Goal: Check status: Check status

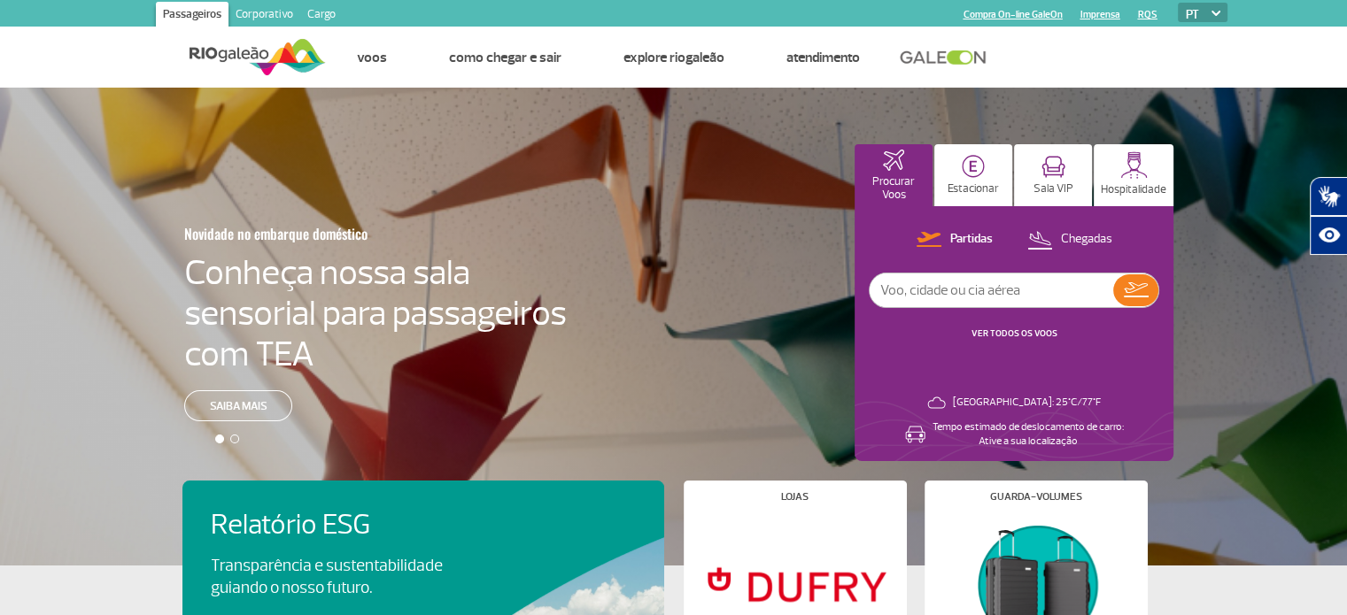
click at [956, 293] on input "text" at bounding box center [992, 291] width 244 height 34
type input "4752"
click at [1146, 284] on img at bounding box center [1136, 290] width 25 height 15
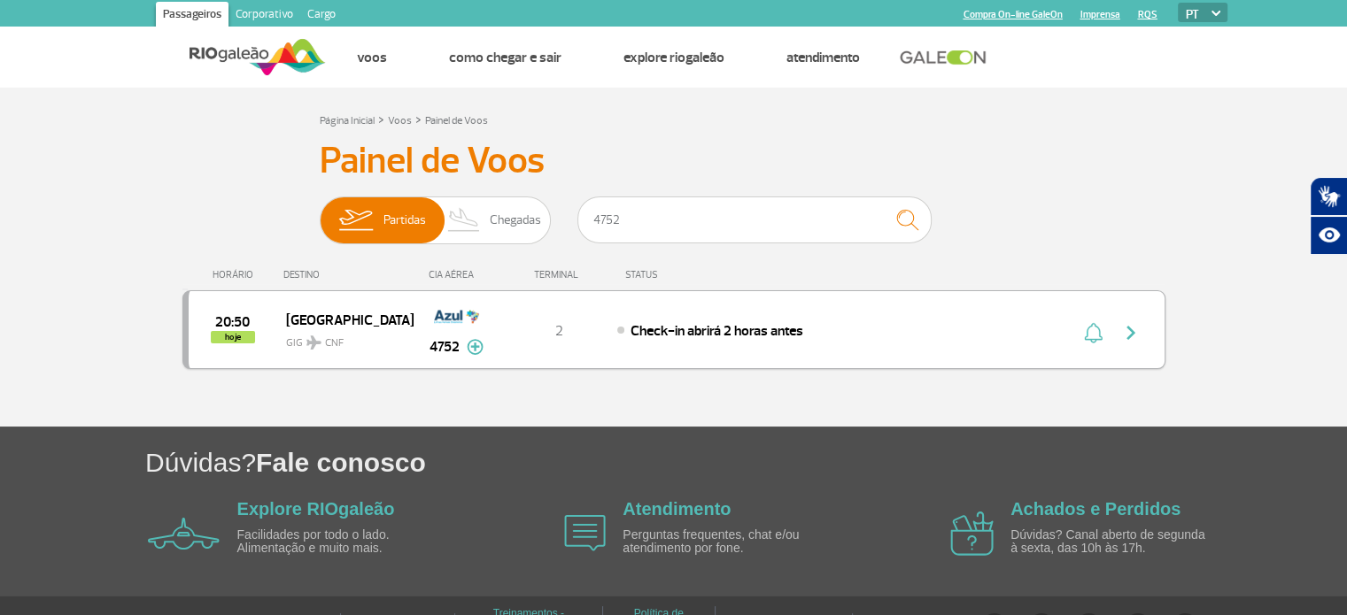
click at [475, 346] on img at bounding box center [475, 347] width 17 height 16
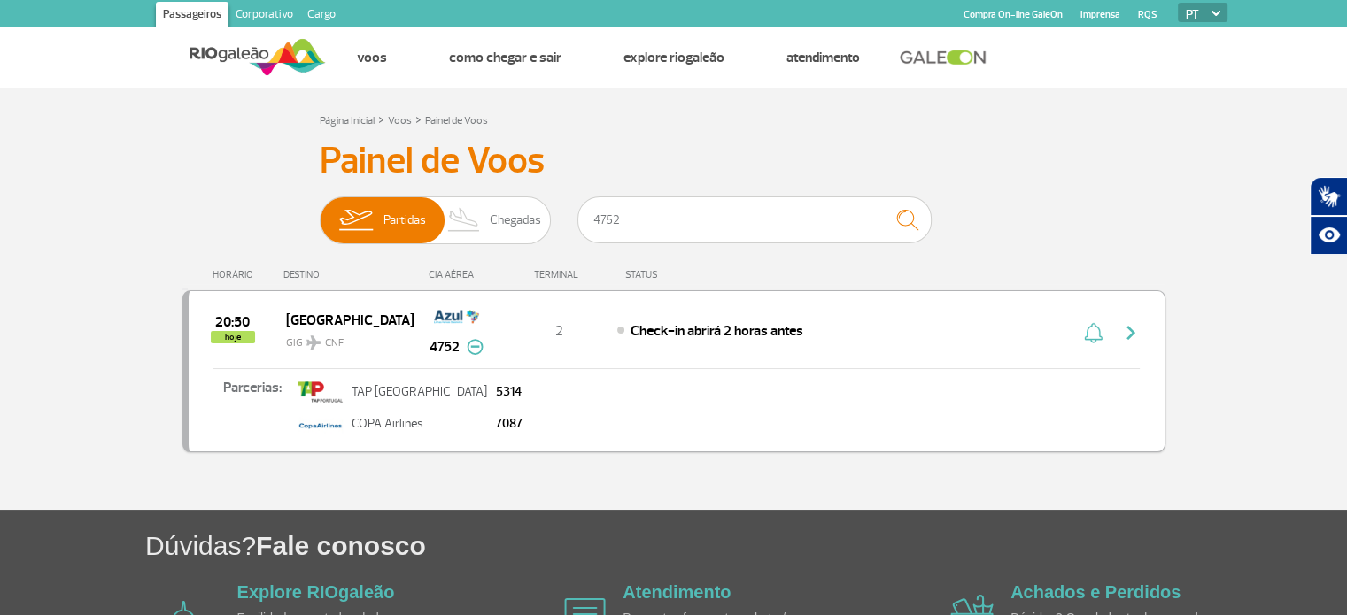
click at [475, 346] on img at bounding box center [475, 347] width 17 height 16
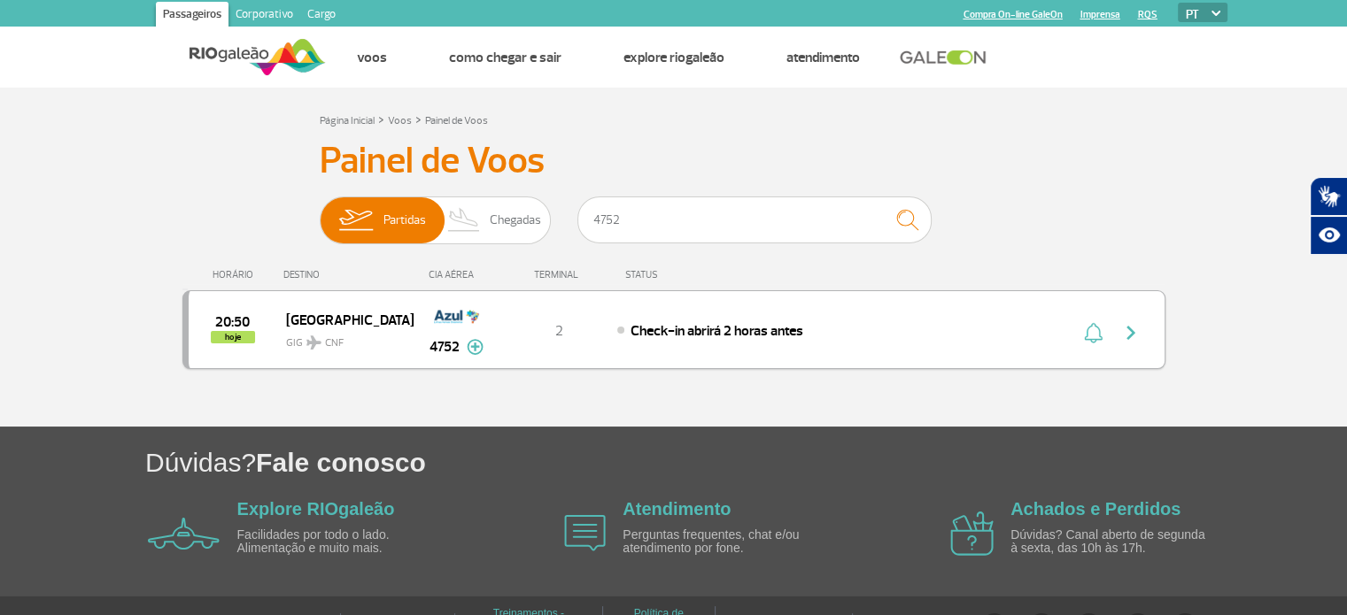
click at [1093, 336] on img "button" at bounding box center [1093, 332] width 19 height 21
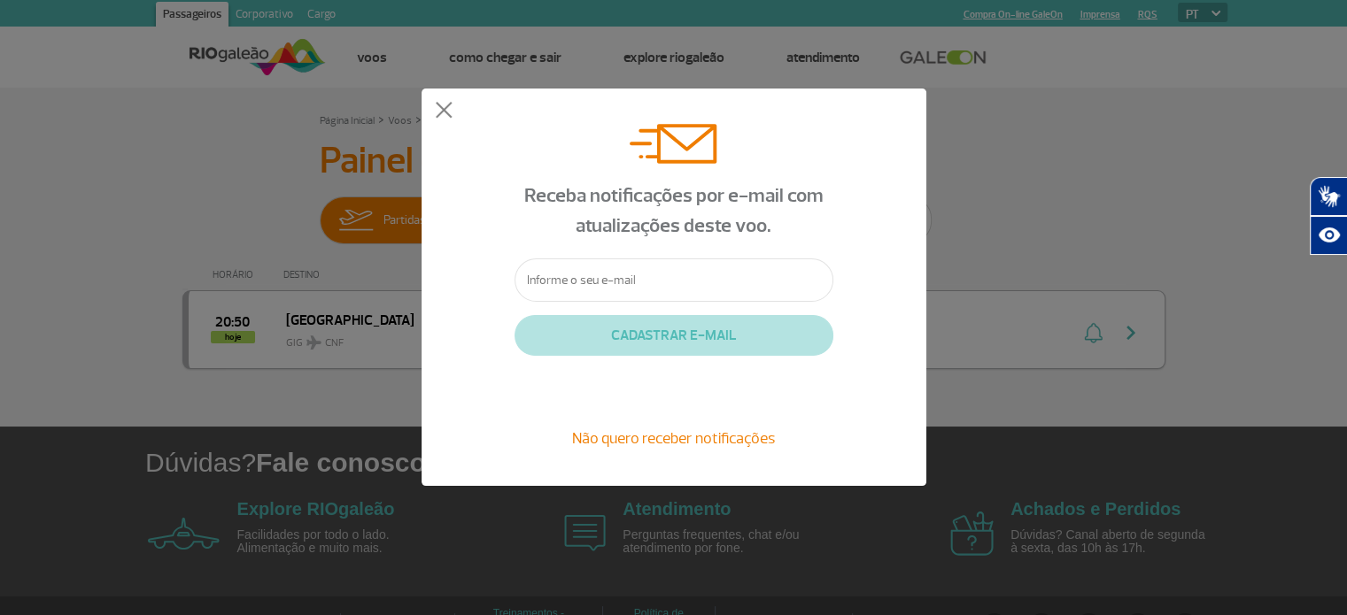
click at [1093, 336] on div "Receba notificações por e-mail com atualizações deste voo. CADASTRAR E-MAIL Não…" at bounding box center [673, 287] width 1347 height 575
click at [441, 115] on button at bounding box center [444, 111] width 18 height 18
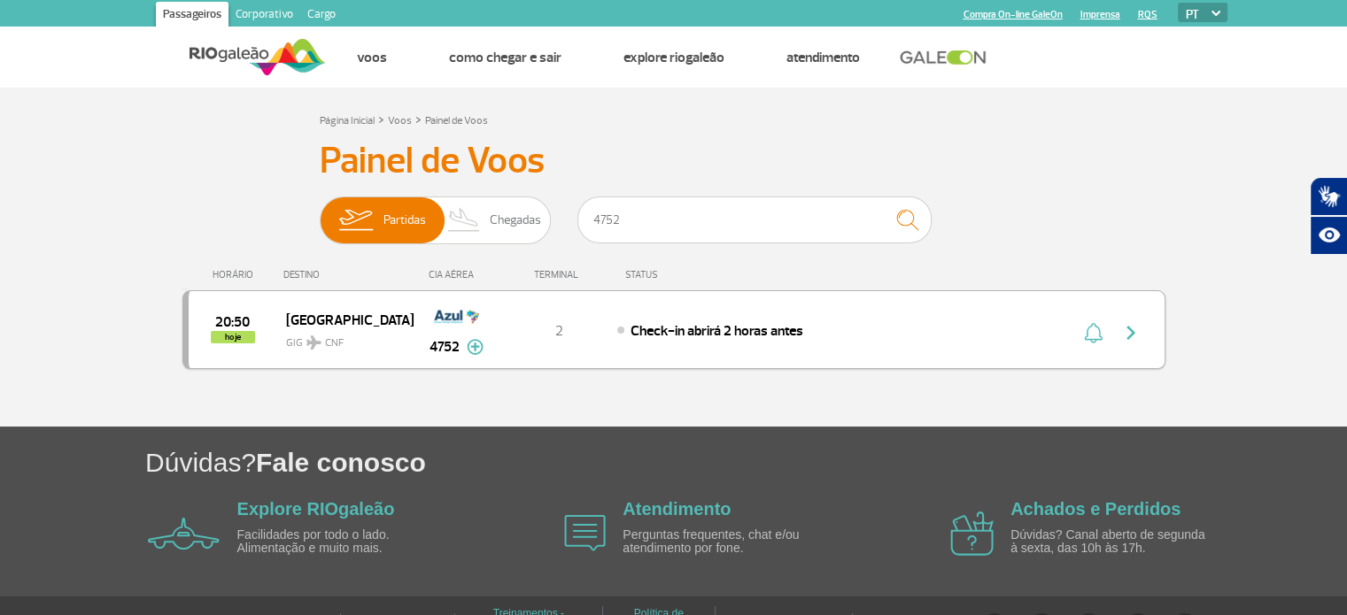
click at [1126, 336] on img "button" at bounding box center [1130, 332] width 21 height 21
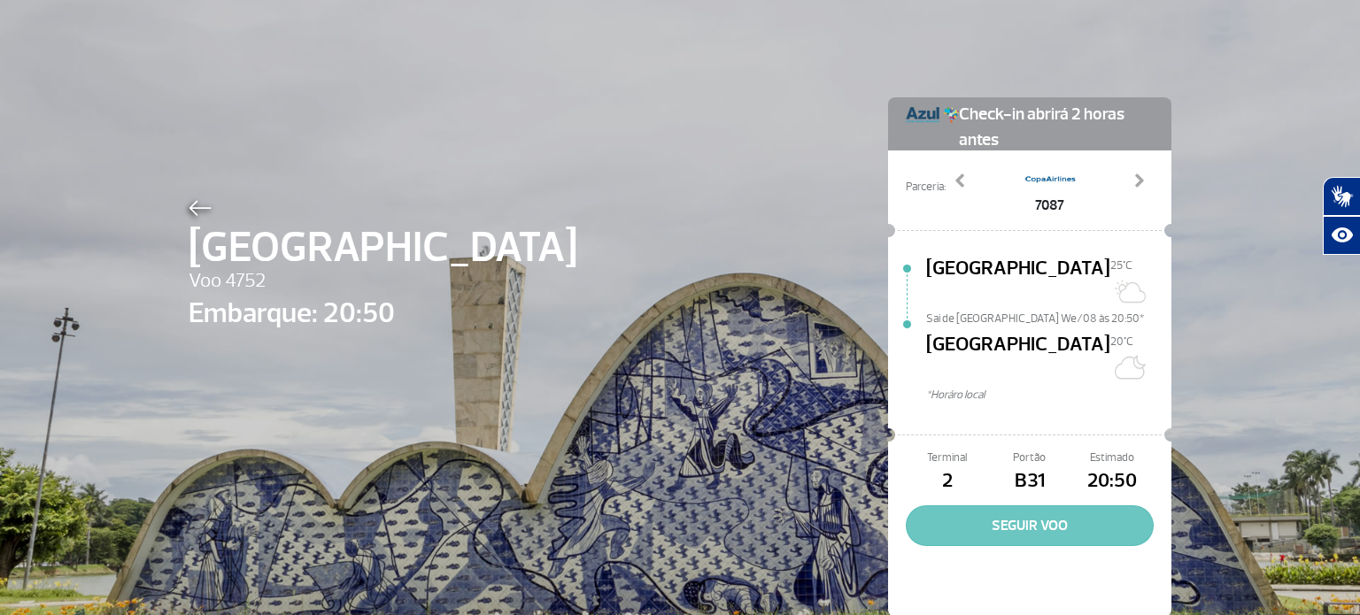
click at [1026, 506] on button "SEGUIR VOO" at bounding box center [1030, 526] width 248 height 41
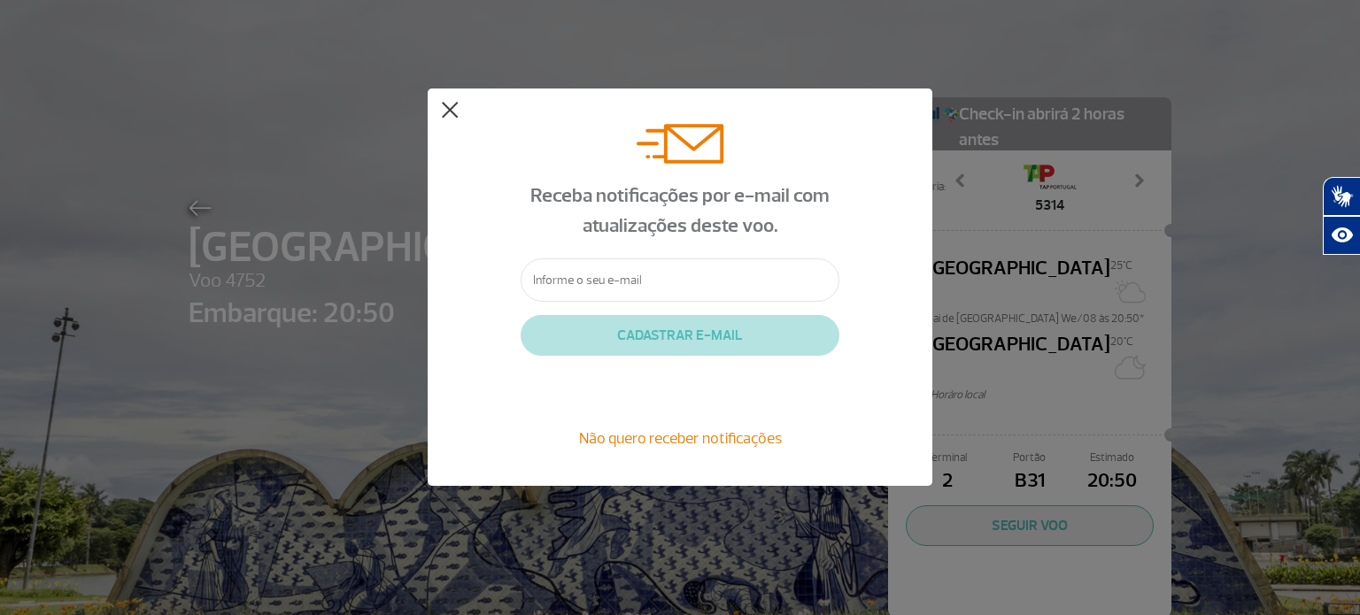
click at [449, 111] on button at bounding box center [450, 111] width 18 height 18
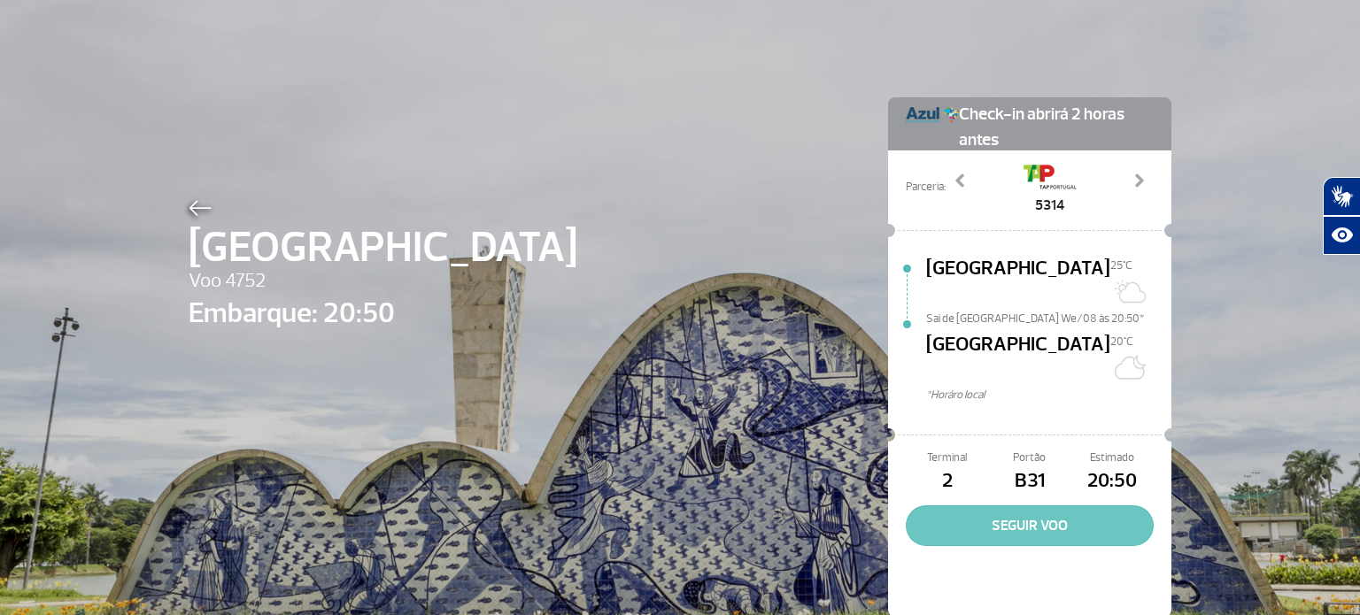
click at [1020, 506] on button "SEGUIR VOO" at bounding box center [1030, 526] width 248 height 41
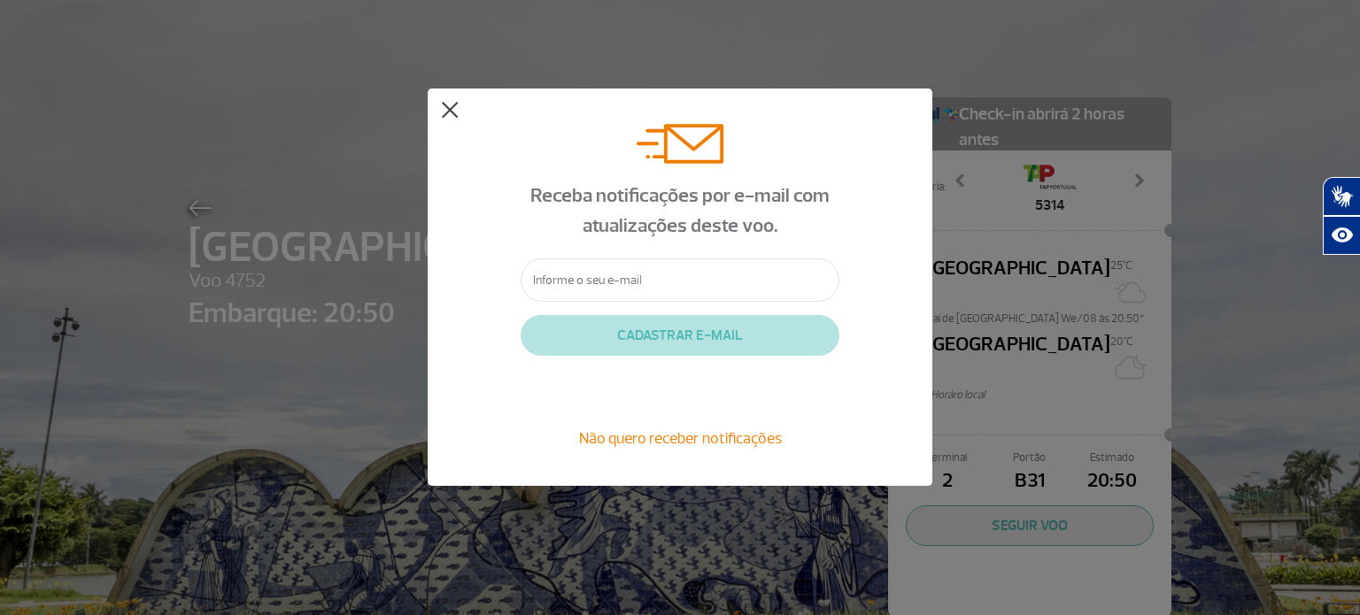
click at [453, 114] on button at bounding box center [450, 111] width 18 height 18
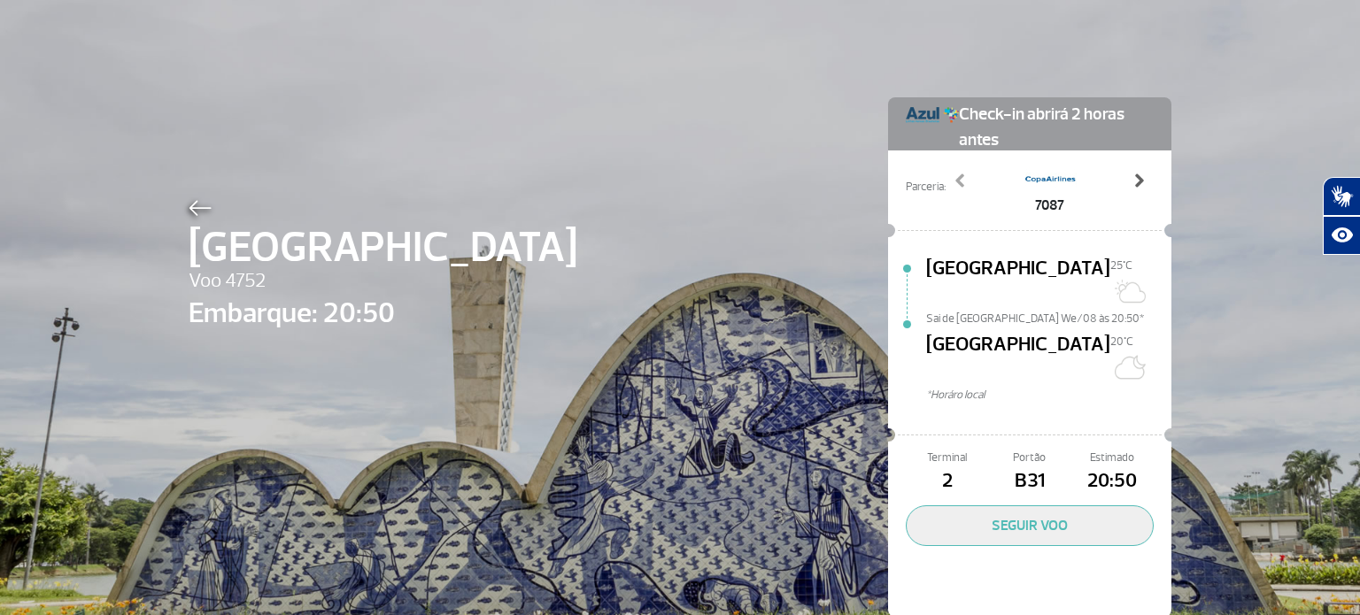
click at [1131, 180] on span at bounding box center [1139, 181] width 18 height 18
click at [190, 207] on img at bounding box center [200, 208] width 23 height 16
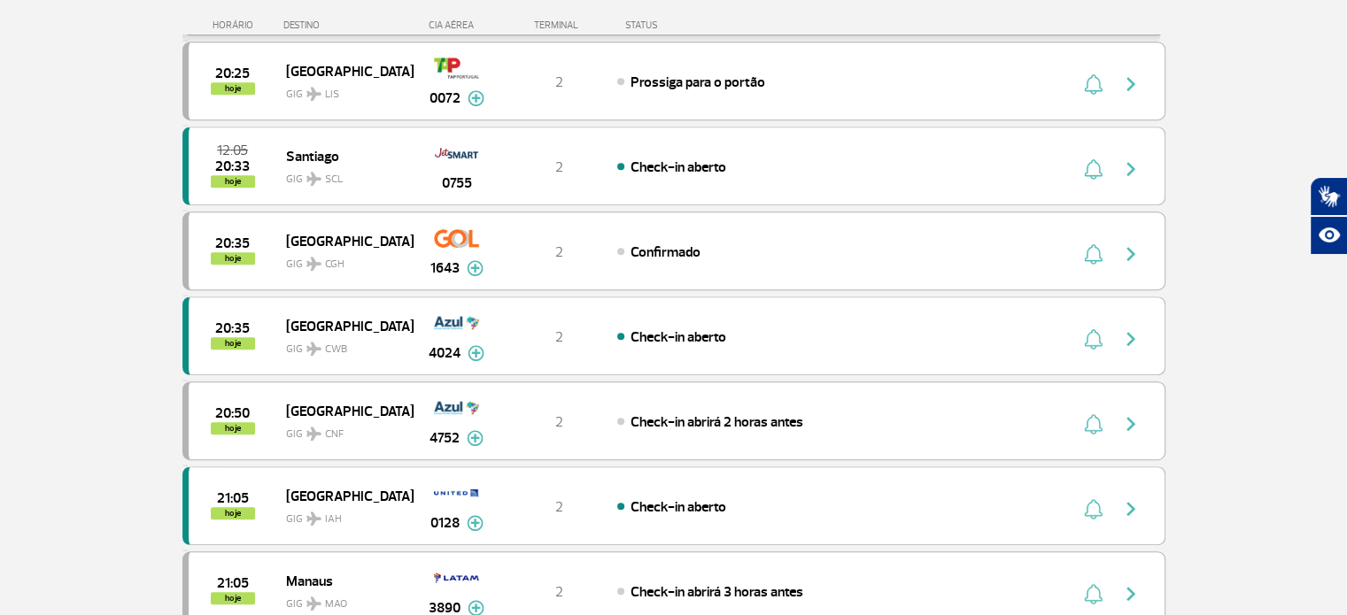
scroll to position [1027, 0]
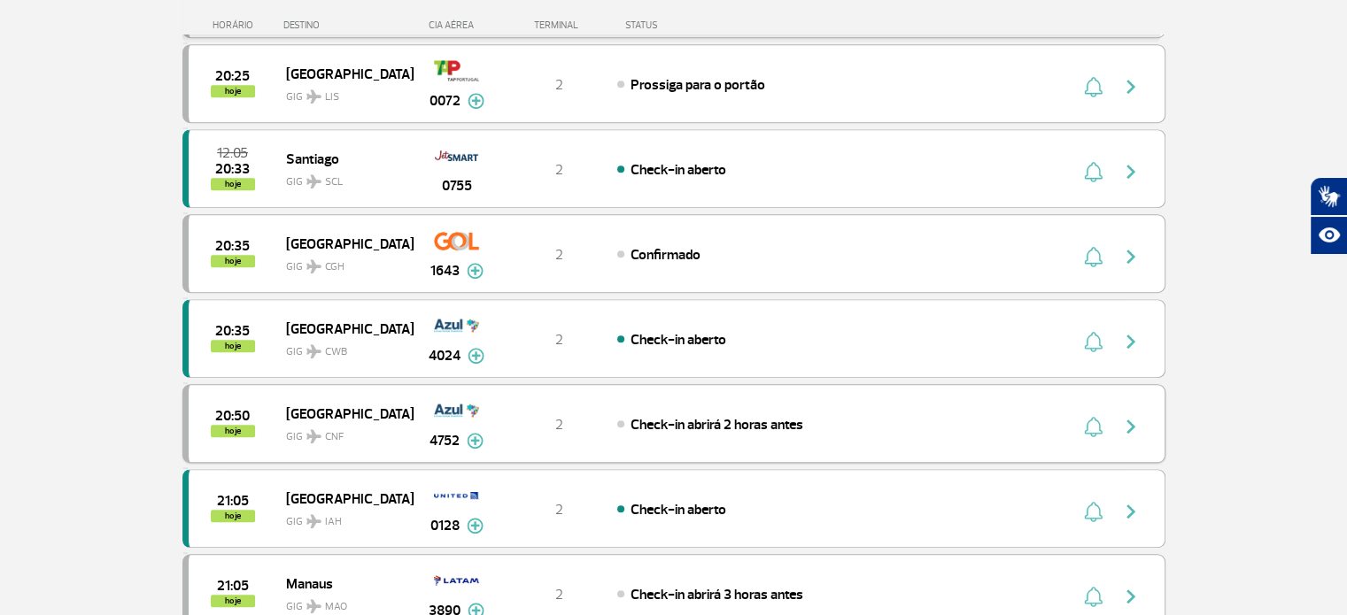
click at [475, 433] on img at bounding box center [475, 441] width 17 height 16
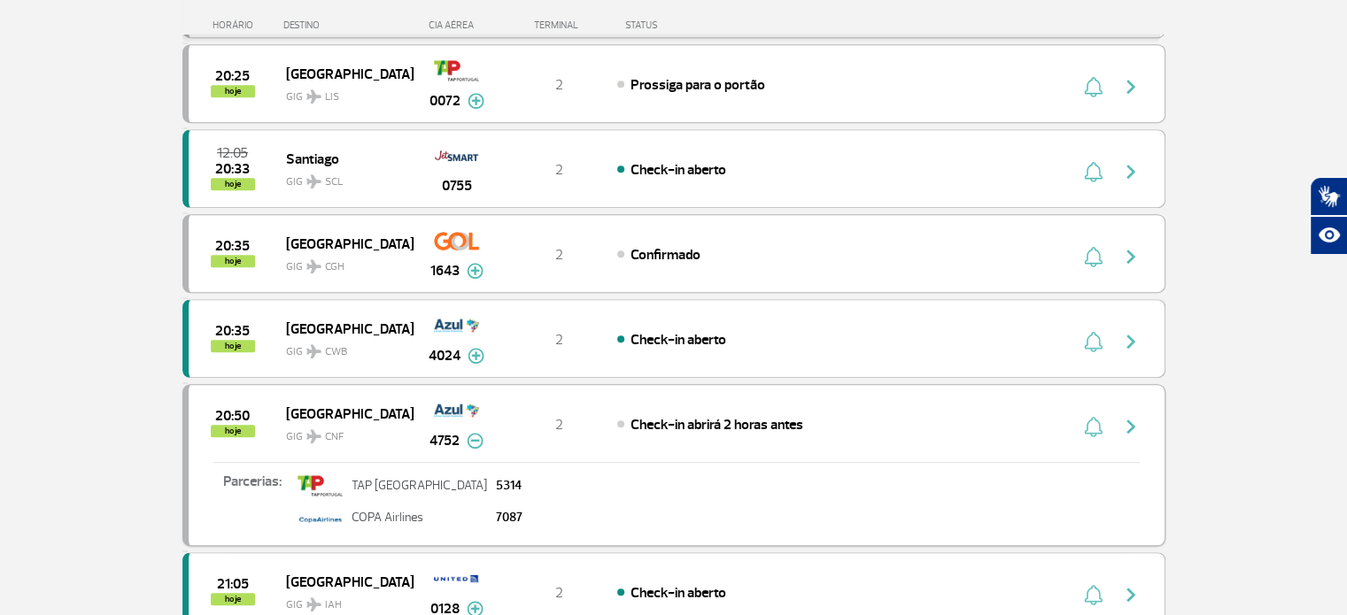
click at [475, 433] on img at bounding box center [475, 441] width 17 height 16
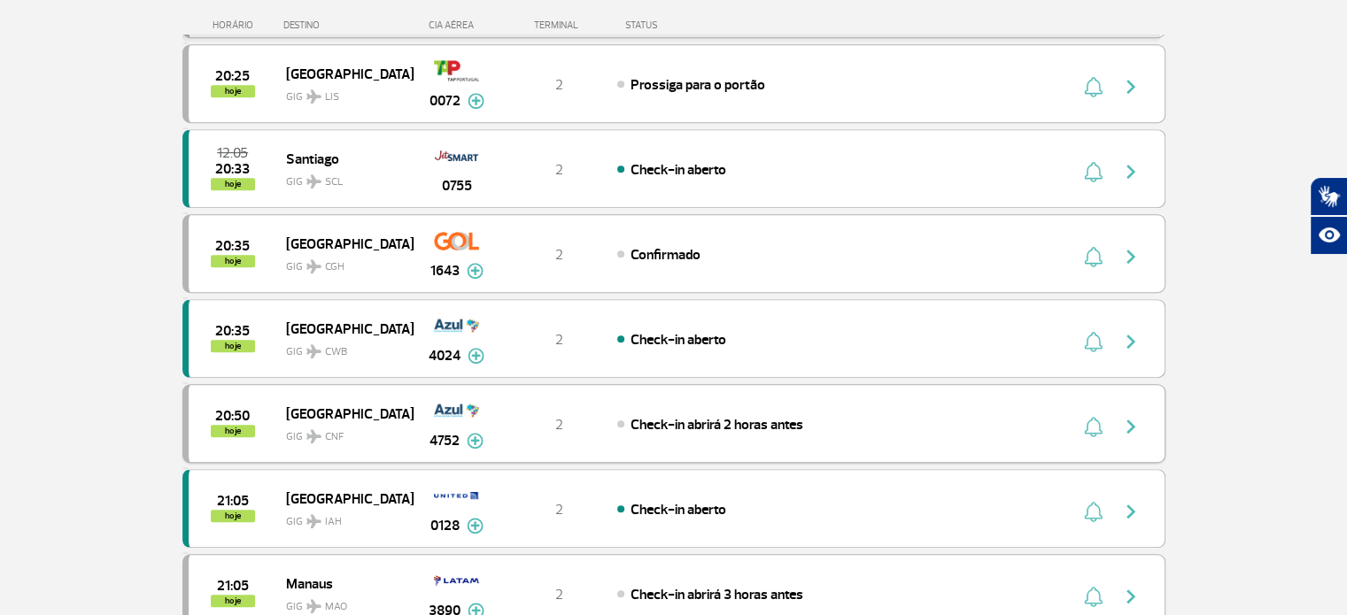
click at [1132, 417] on img "button" at bounding box center [1130, 426] width 21 height 21
